Goal: Transaction & Acquisition: Purchase product/service

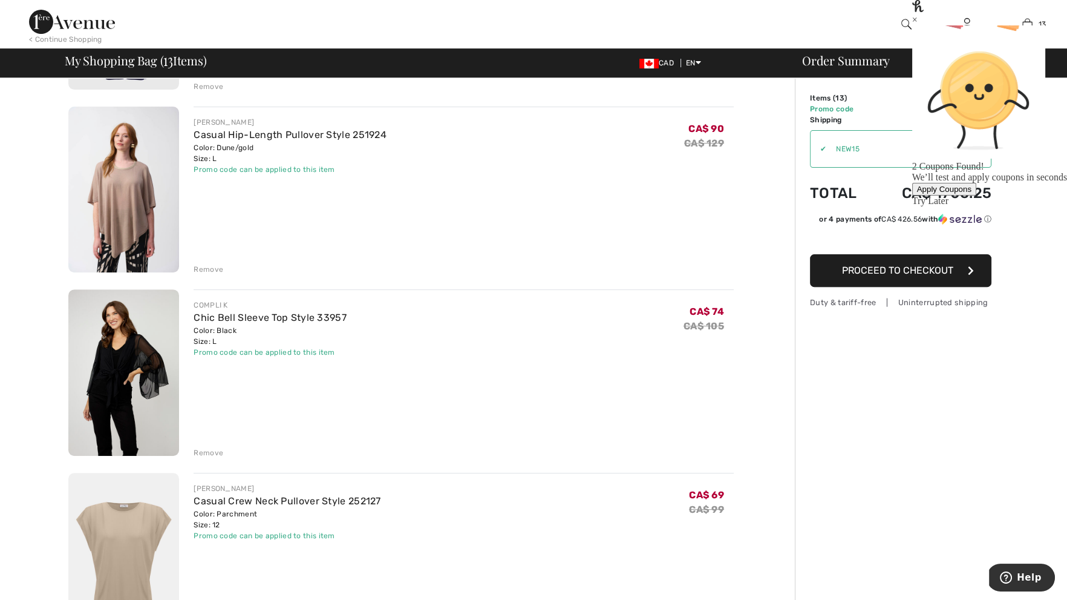
scroll to position [601, 0]
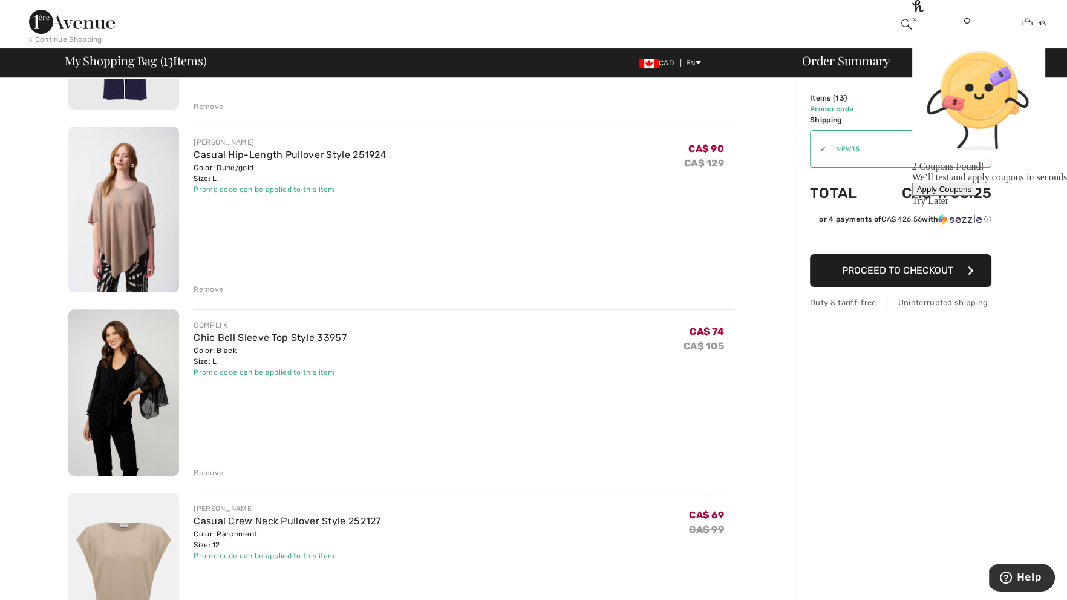
click at [207, 287] on div "Remove" at bounding box center [209, 289] width 30 height 11
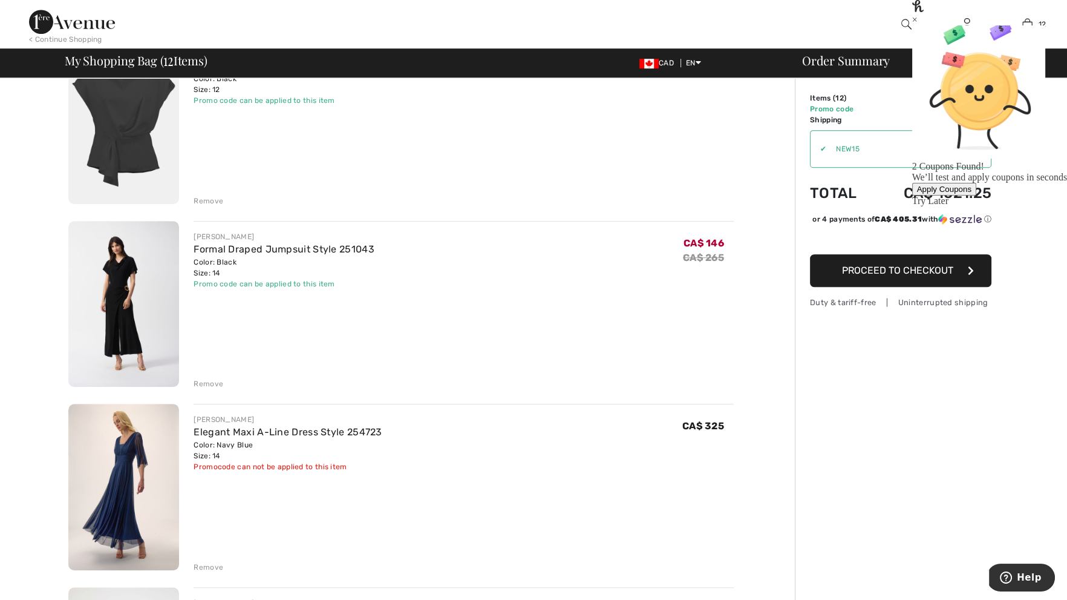
scroll to position [1288, 0]
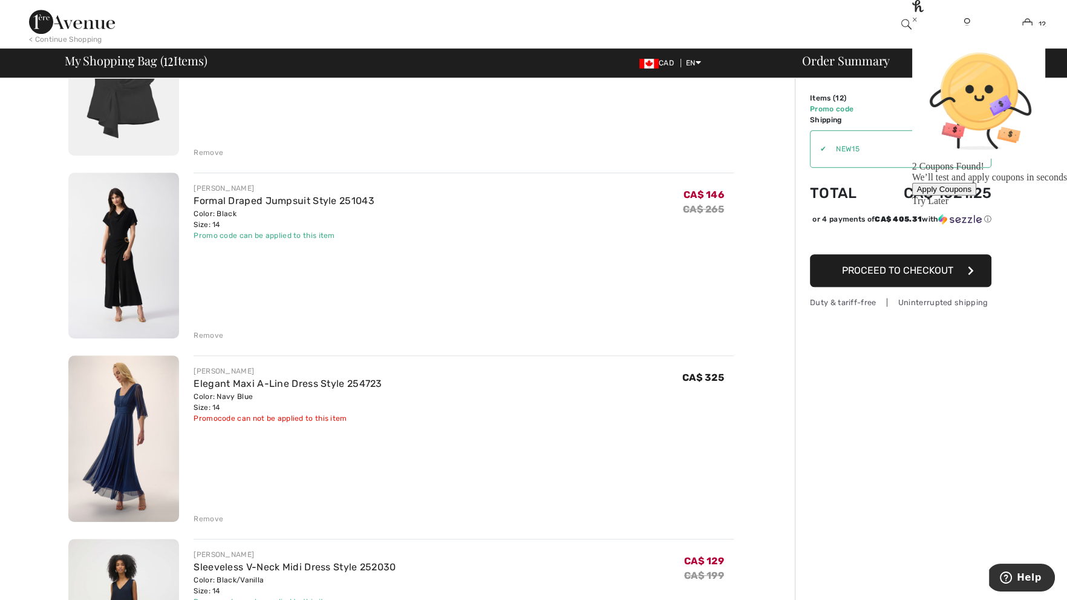
click at [208, 337] on div "Remove" at bounding box center [209, 335] width 30 height 11
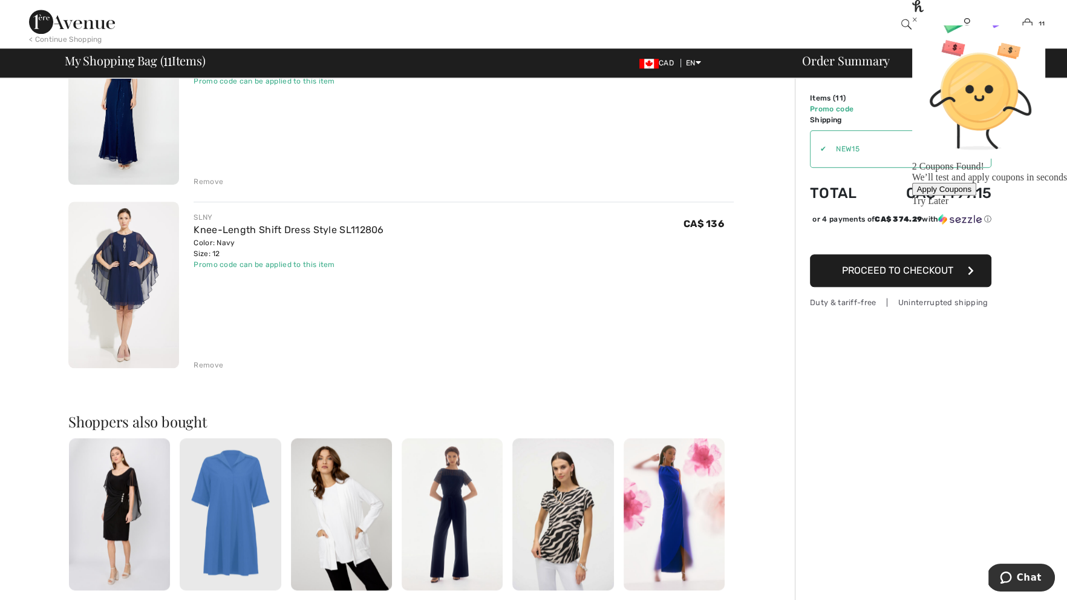
scroll to position [1486, 0]
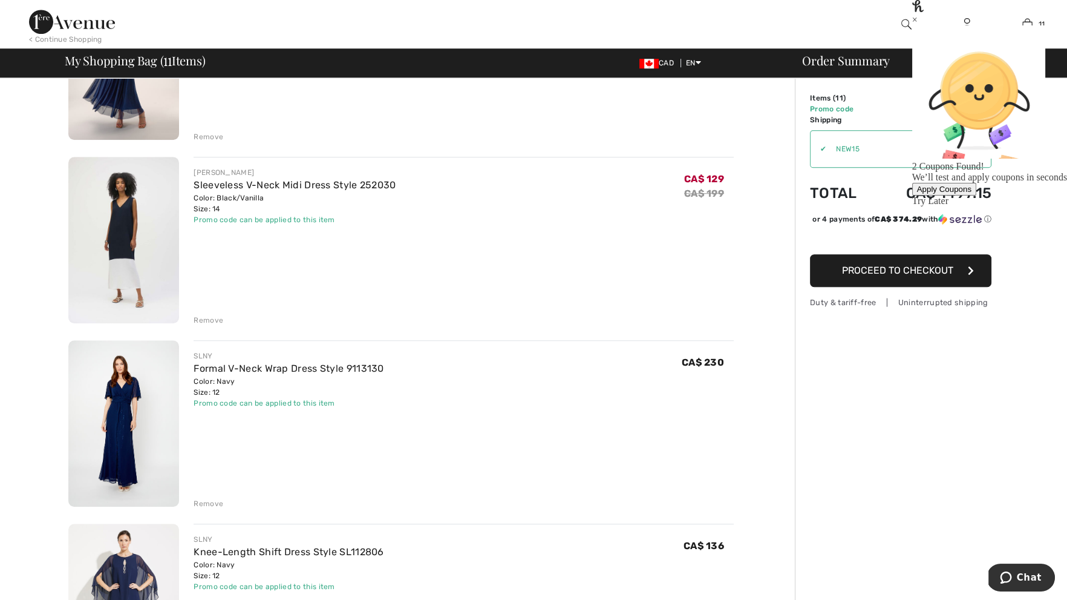
click at [142, 420] on img at bounding box center [123, 423] width 111 height 166
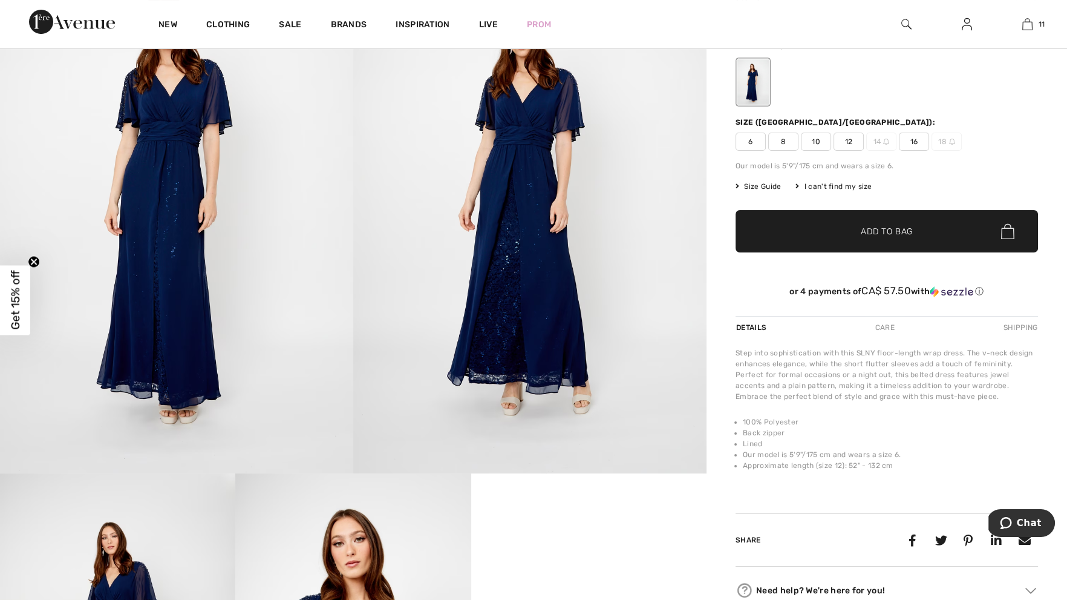
scroll to position [13, 0]
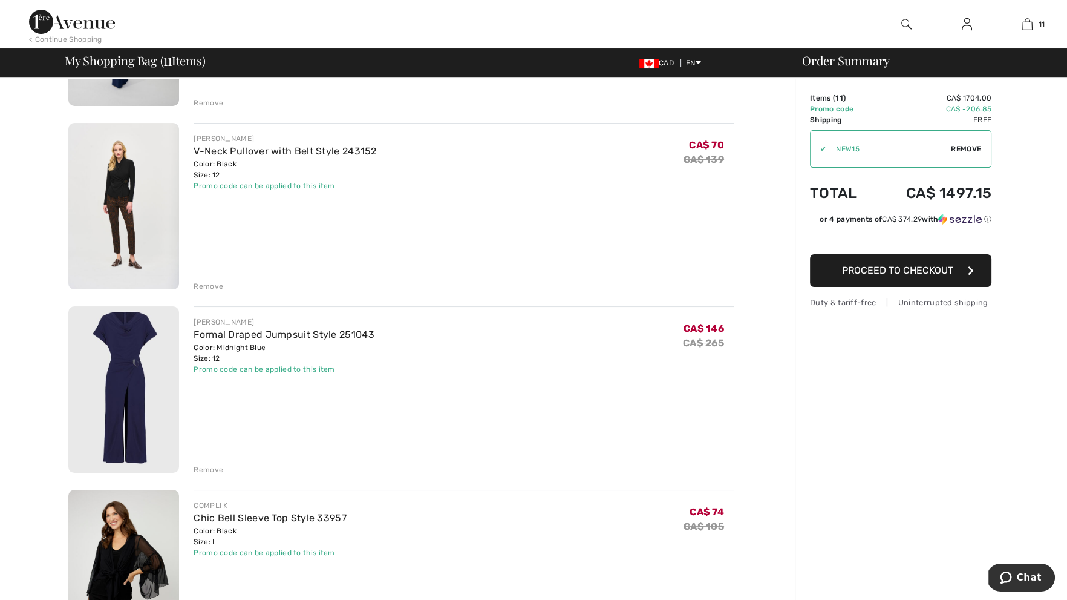
scroll to position [249, 0]
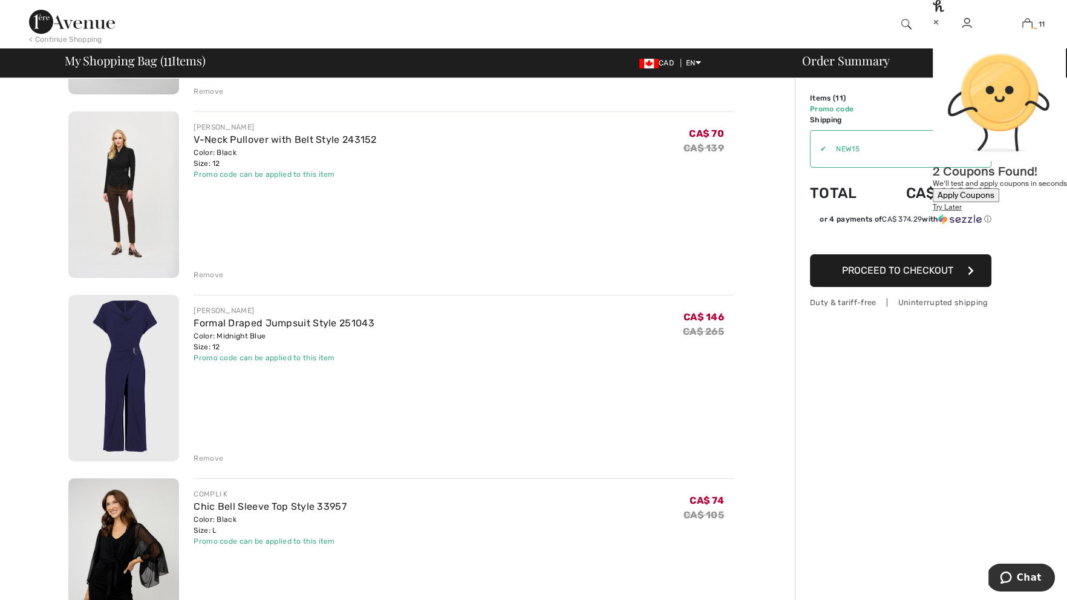
click at [218, 457] on div "Remove" at bounding box center [209, 458] width 30 height 11
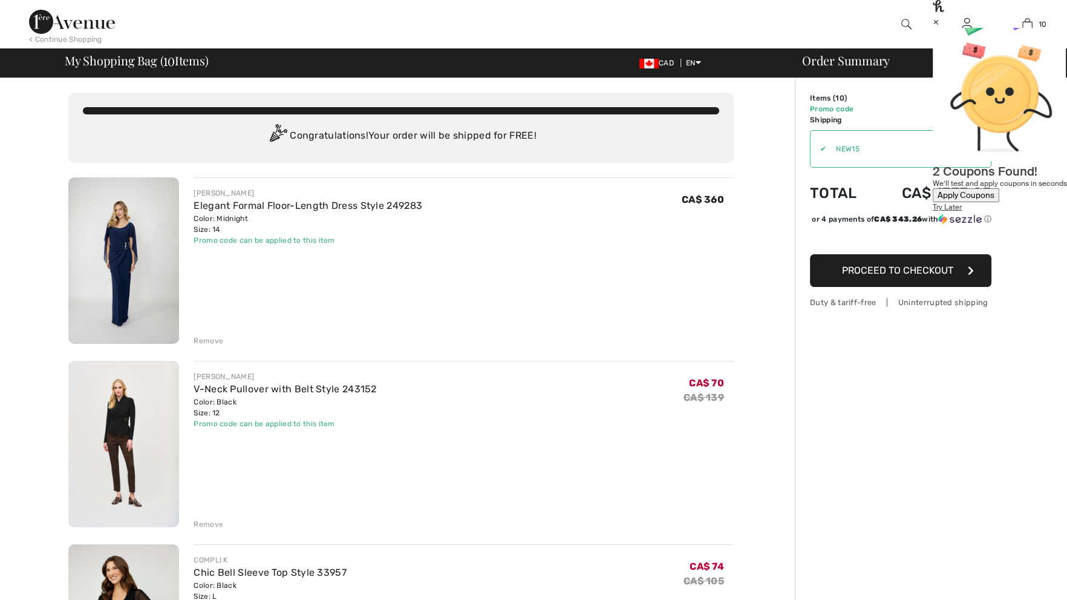
scroll to position [0, 0]
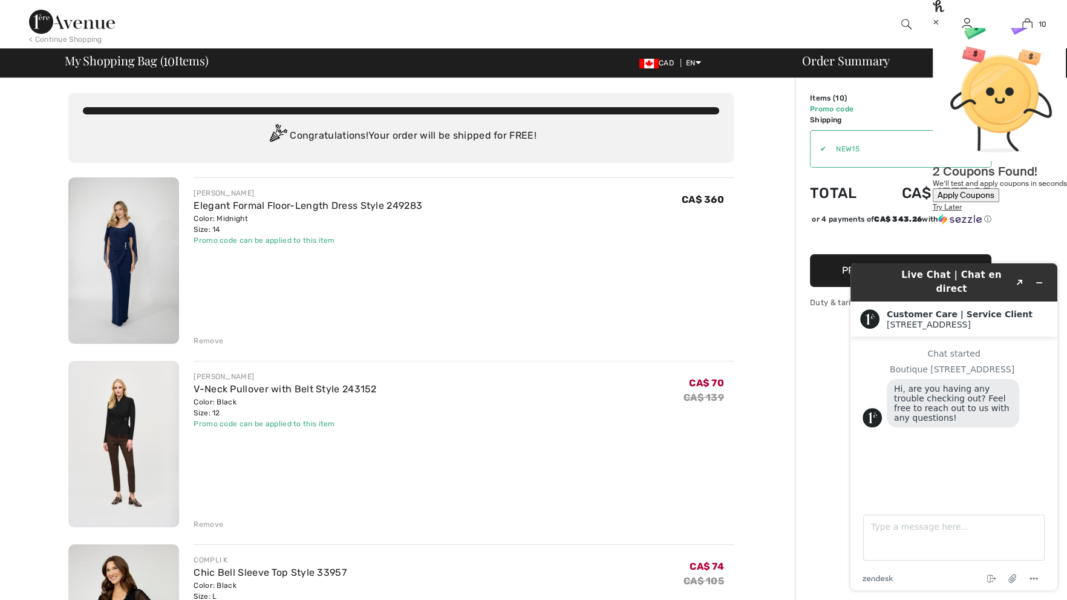
click at [155, 275] on img at bounding box center [123, 260] width 111 height 166
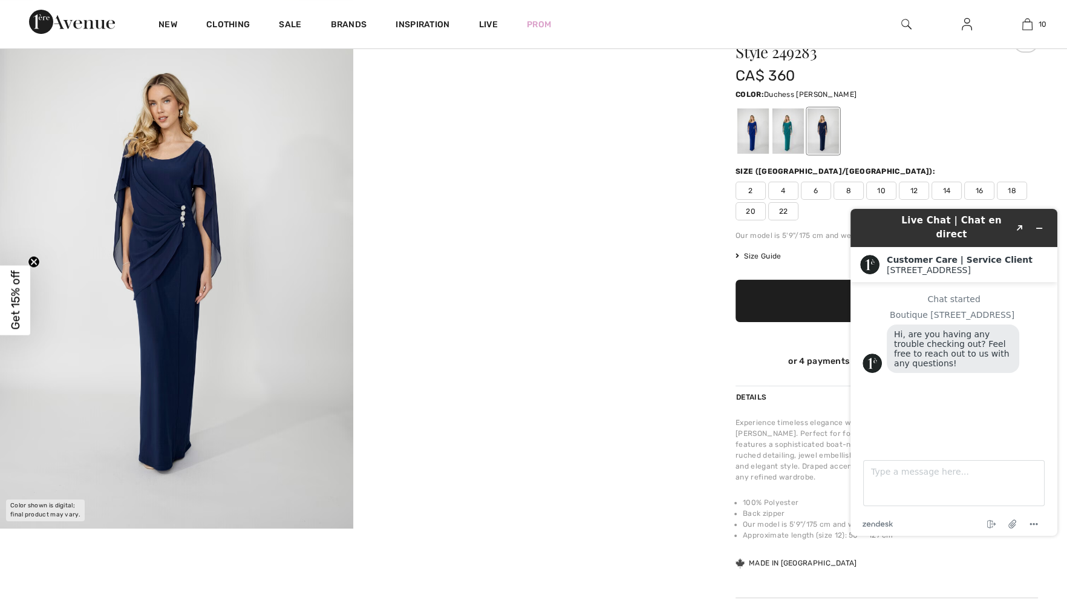
click at [796, 139] on div at bounding box center [788, 130] width 31 height 45
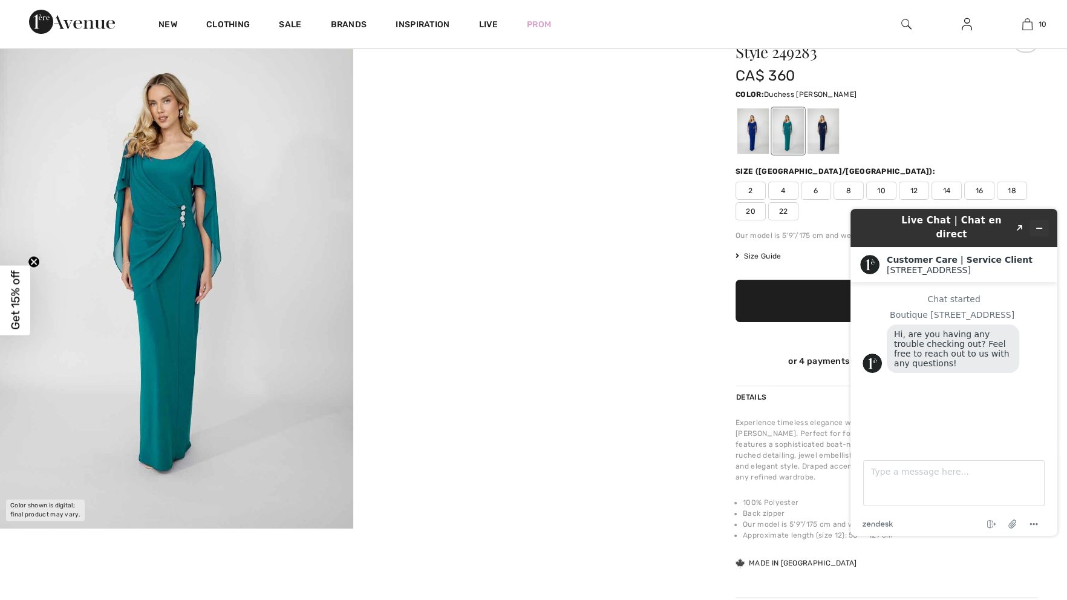
click at [1042, 220] on button "Minimize widget" at bounding box center [1039, 228] width 19 height 17
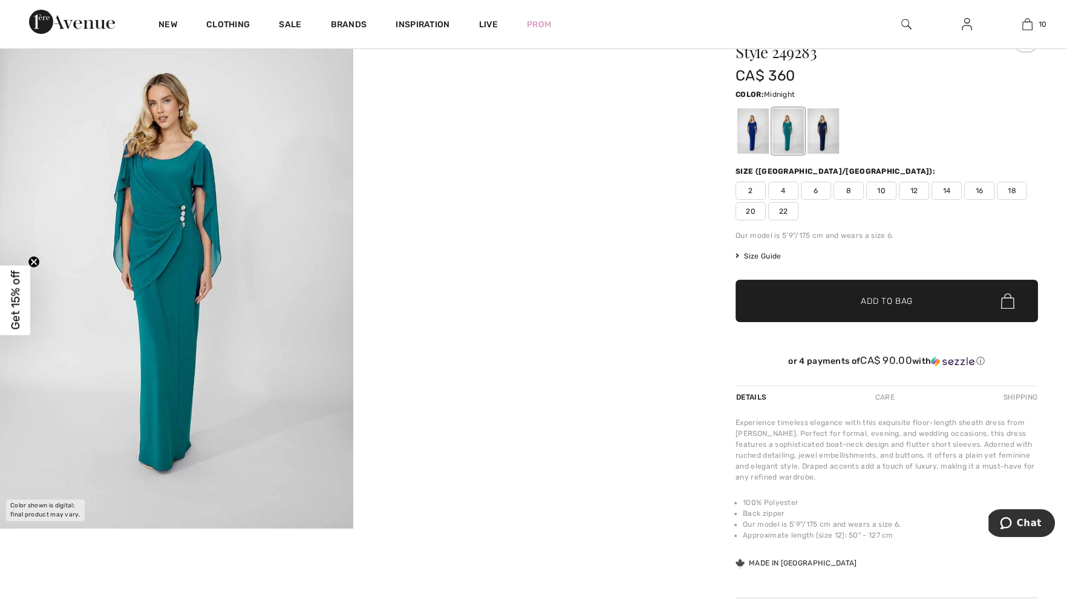
click at [829, 126] on div at bounding box center [823, 130] width 31 height 45
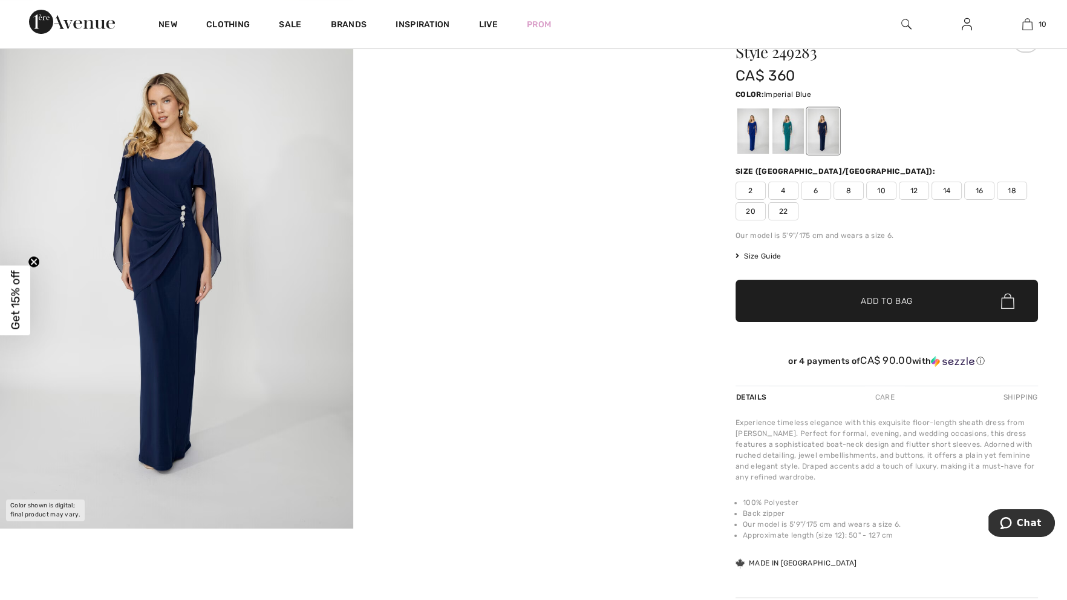
click at [757, 135] on div at bounding box center [752, 130] width 31 height 45
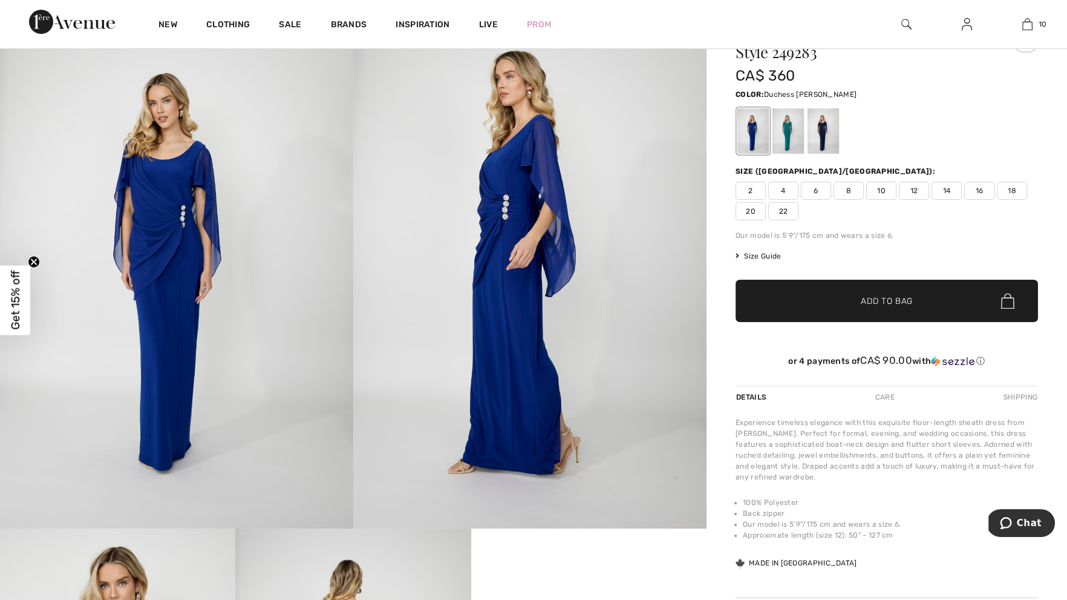
click at [786, 134] on div at bounding box center [788, 130] width 31 height 45
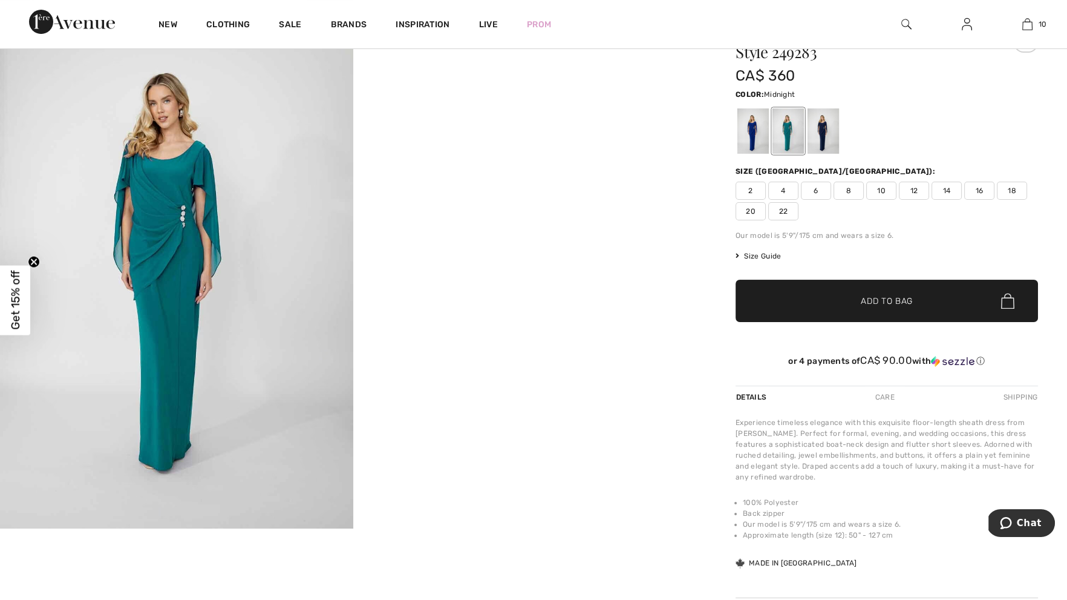
click at [831, 125] on div at bounding box center [823, 130] width 31 height 45
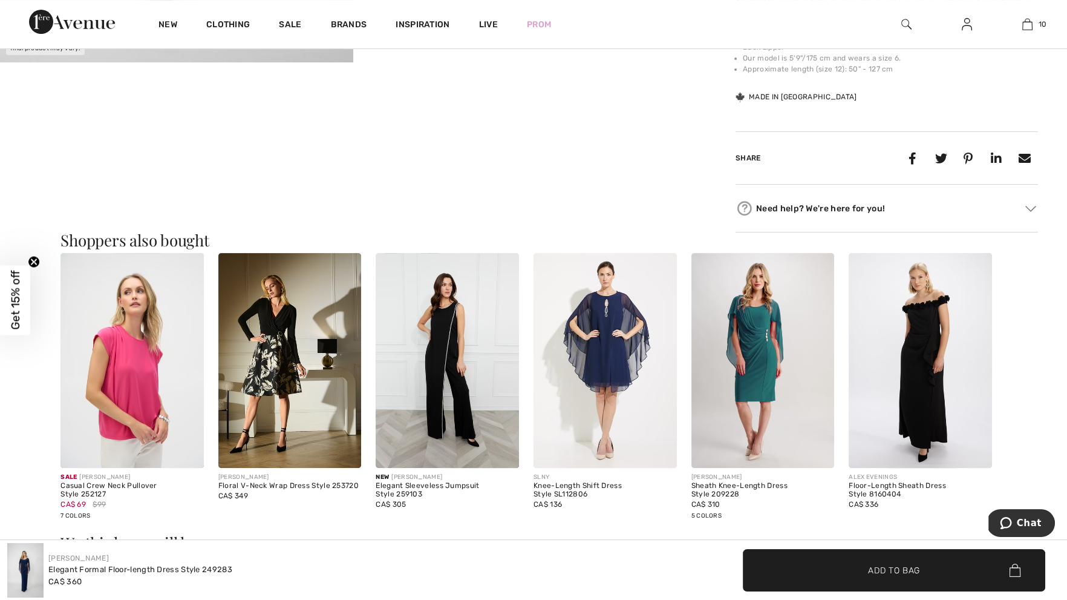
scroll to position [613, 0]
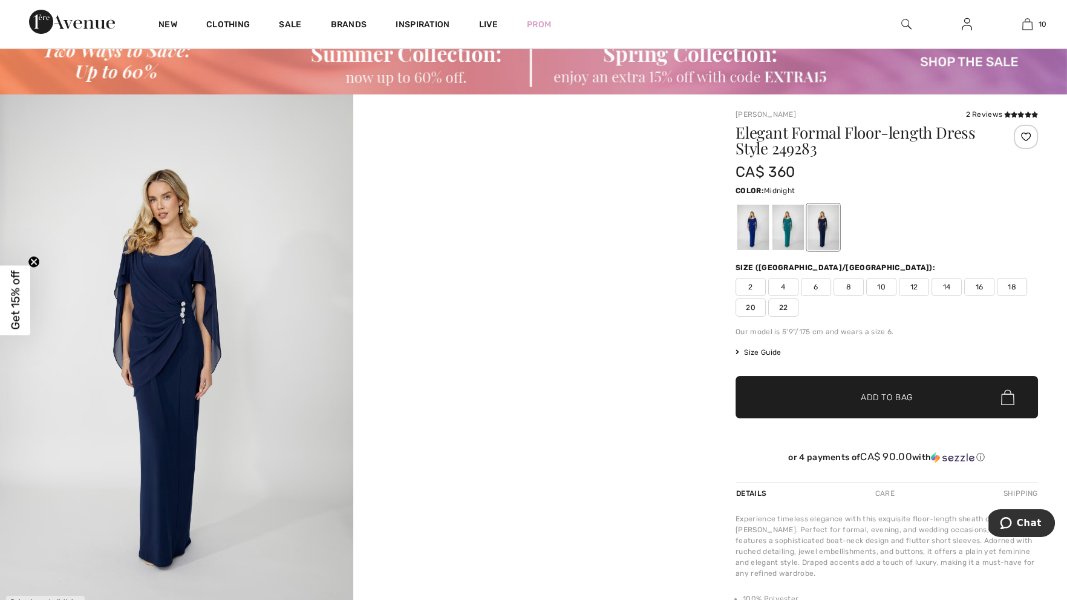
scroll to position [42, 0]
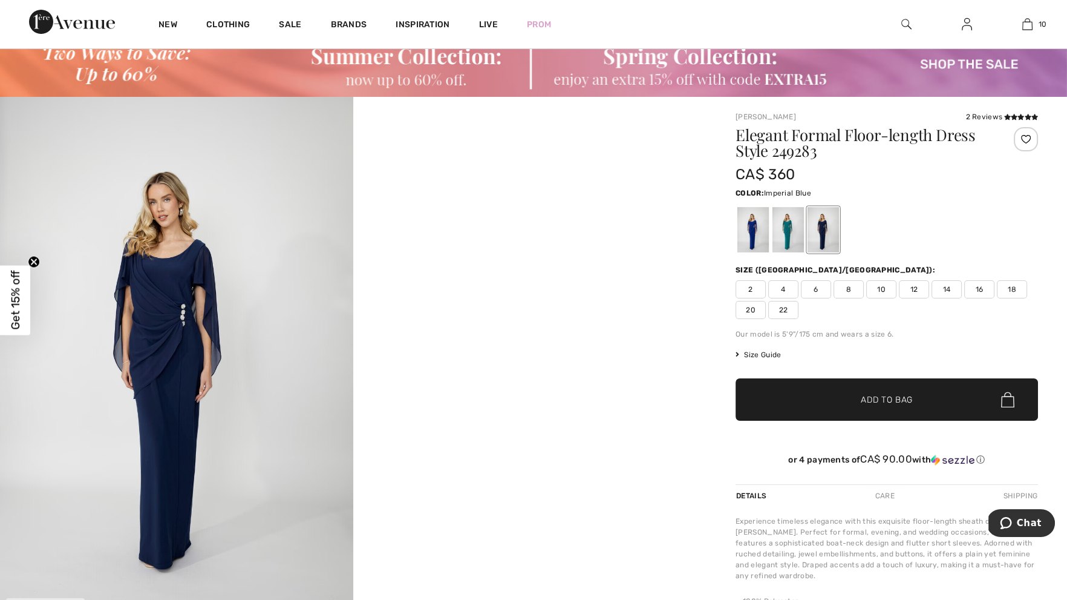
click at [760, 242] on div at bounding box center [752, 229] width 31 height 45
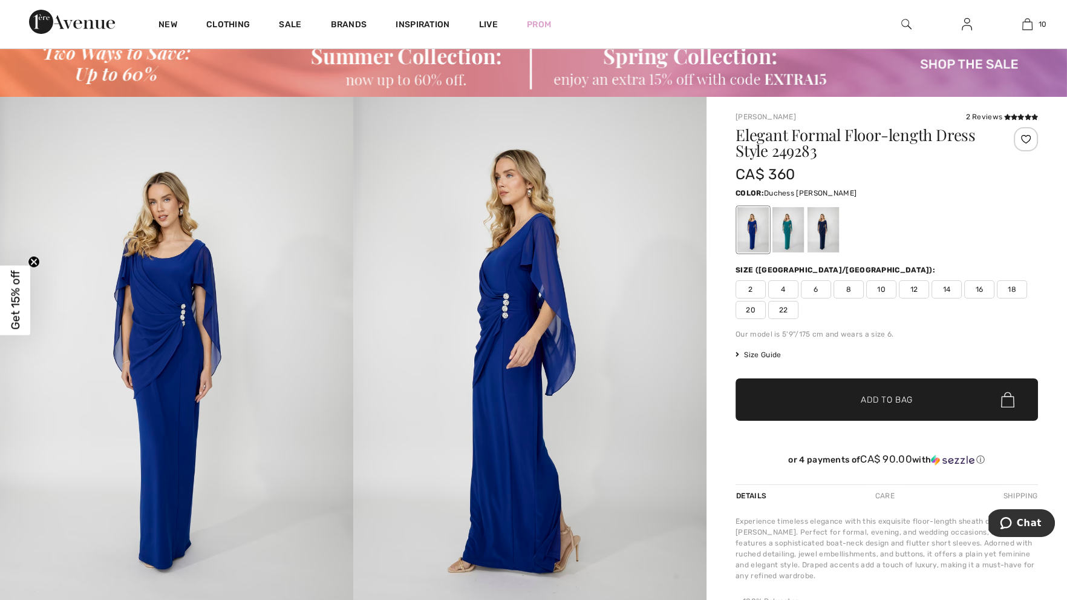
click at [795, 226] on div at bounding box center [788, 229] width 31 height 45
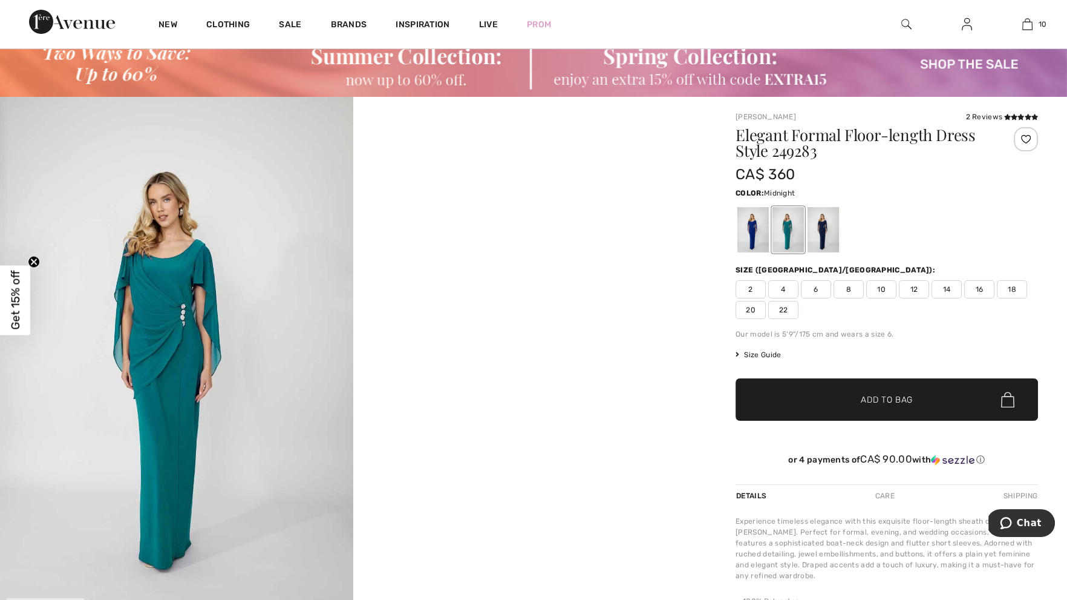
click at [820, 225] on div at bounding box center [823, 229] width 31 height 45
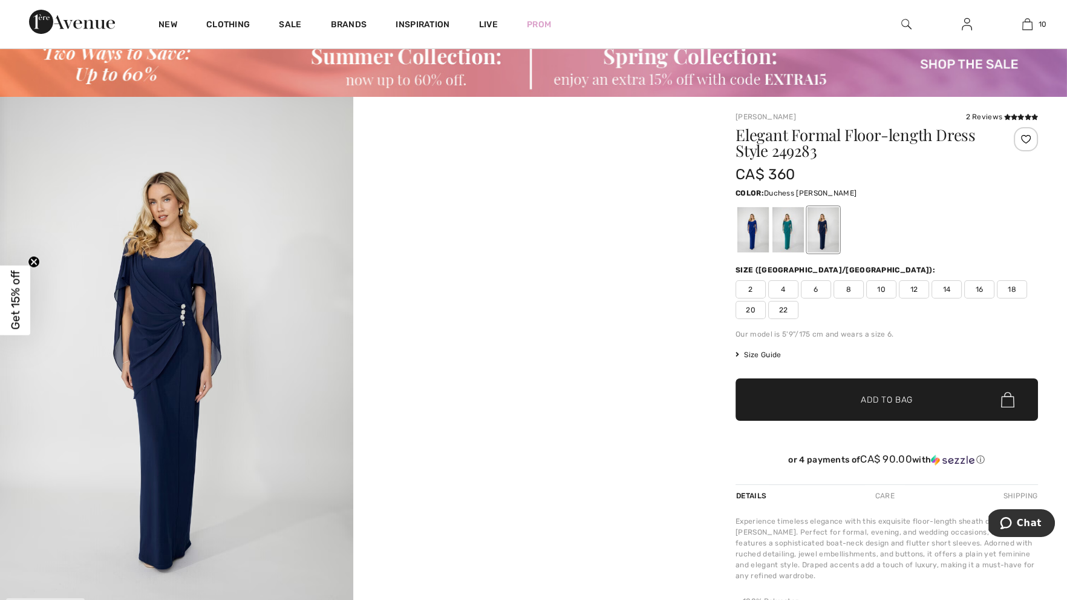
click at [799, 224] on div at bounding box center [788, 229] width 31 height 45
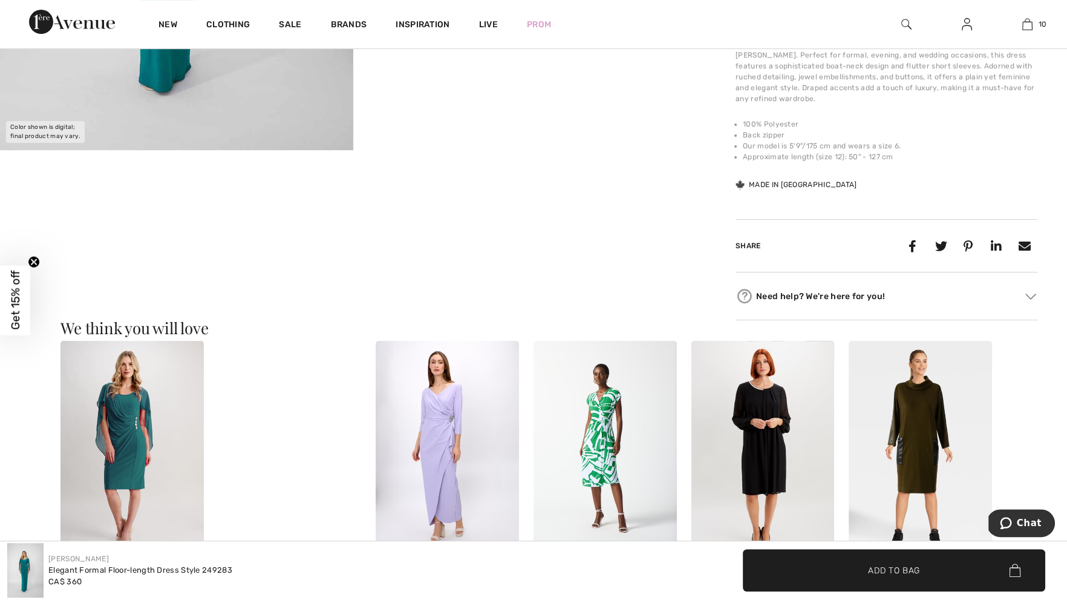
scroll to position [538, 0]
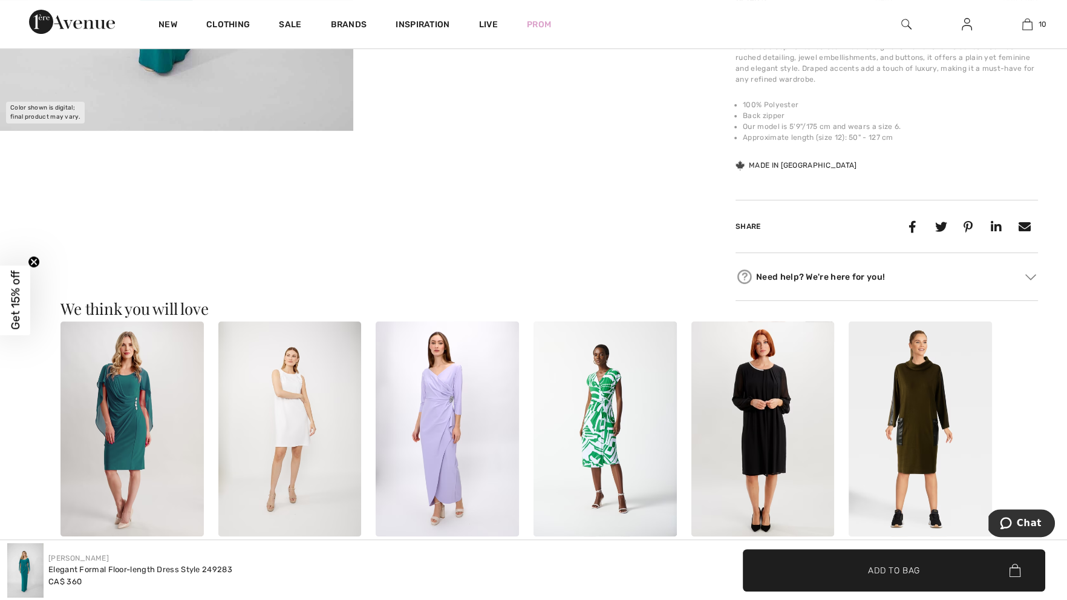
click at [174, 488] on img at bounding box center [131, 428] width 143 height 215
